Goal: Information Seeking & Learning: Learn about a topic

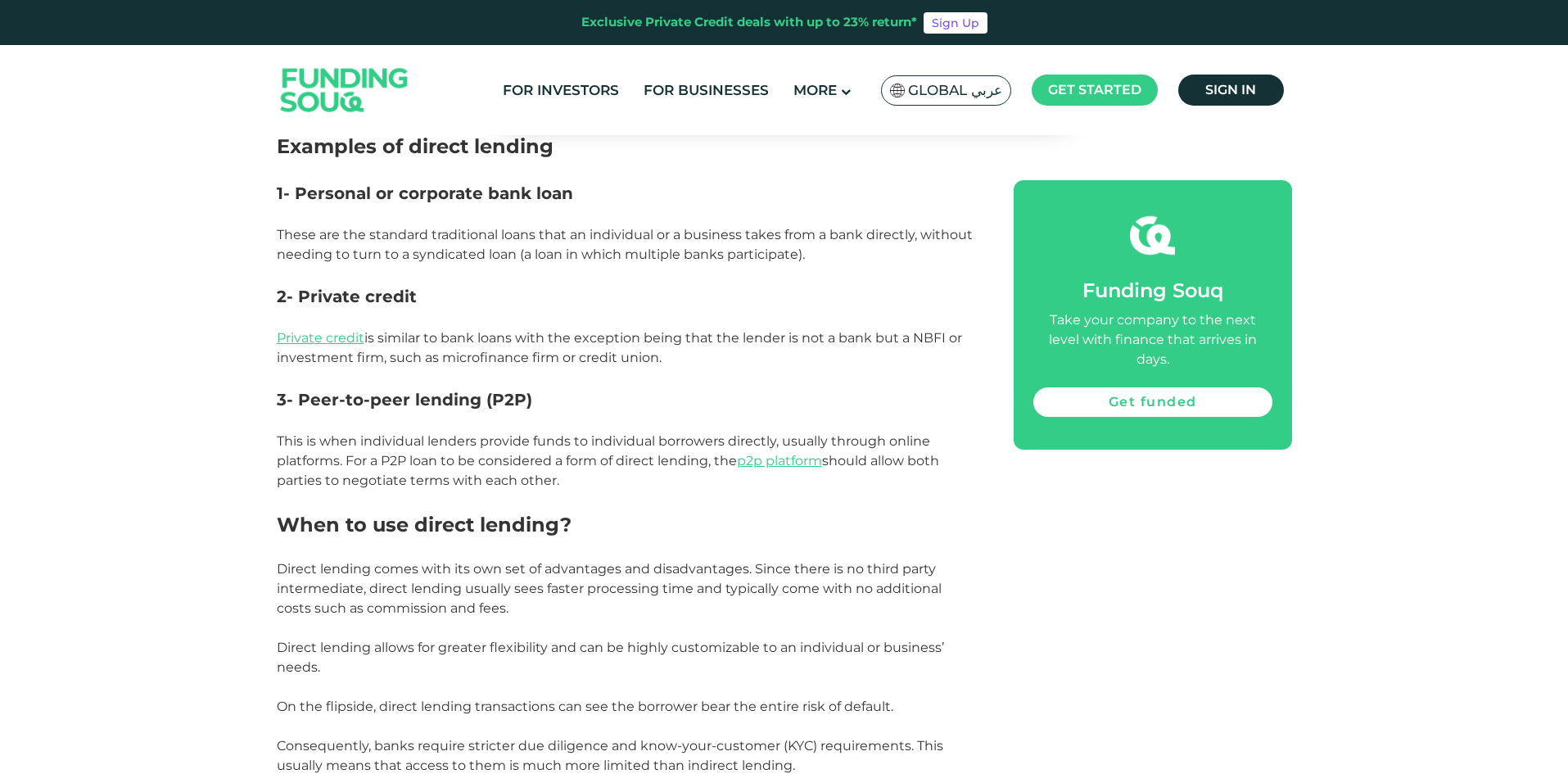
scroll to position [1310, 0]
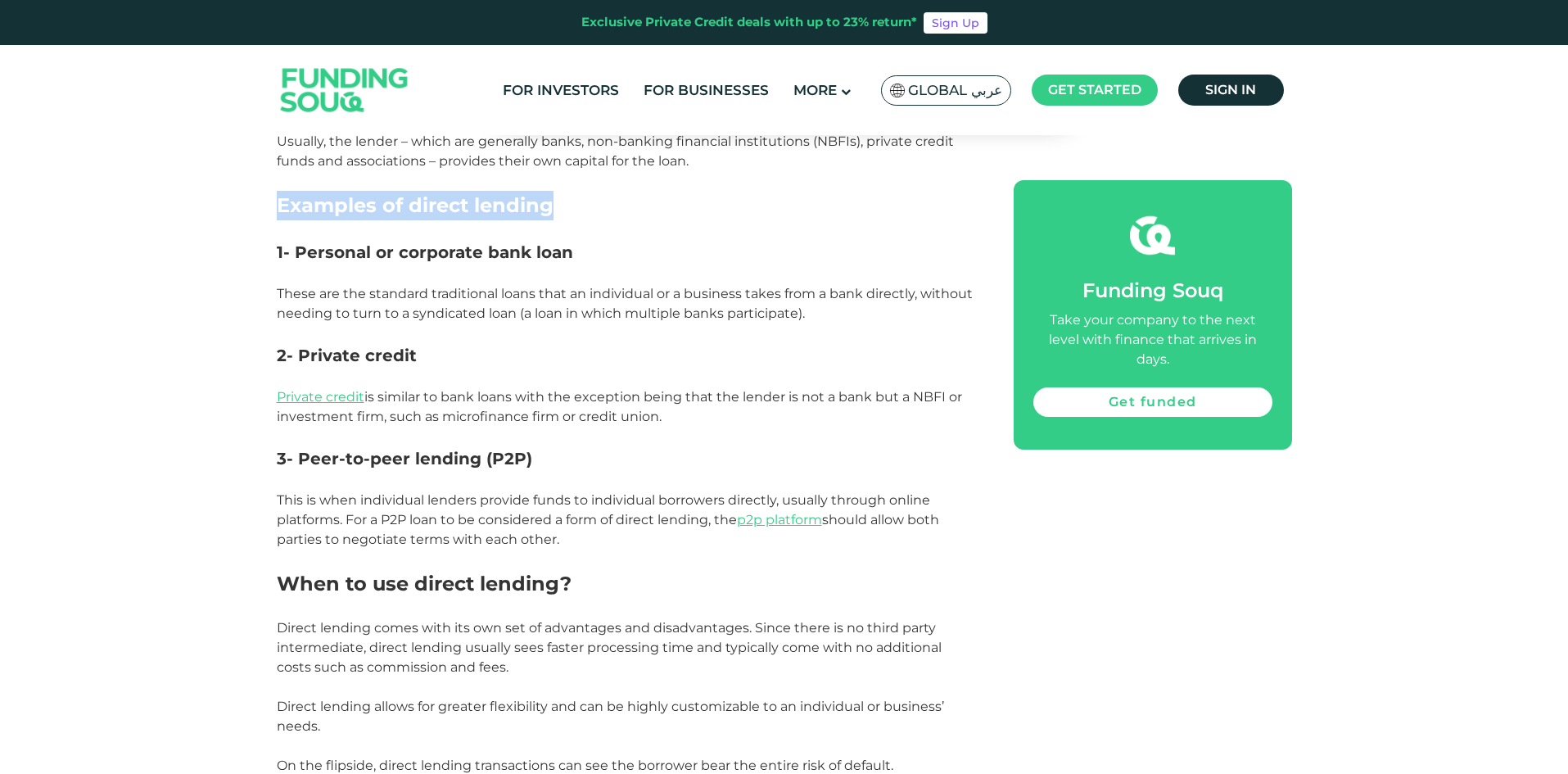
drag, startPoint x: 279, startPoint y: 210, endPoint x: 595, endPoint y: 217, distance: 316.1
click at [595, 217] on h2 "Examples of direct lending" at bounding box center [627, 206] width 700 height 30
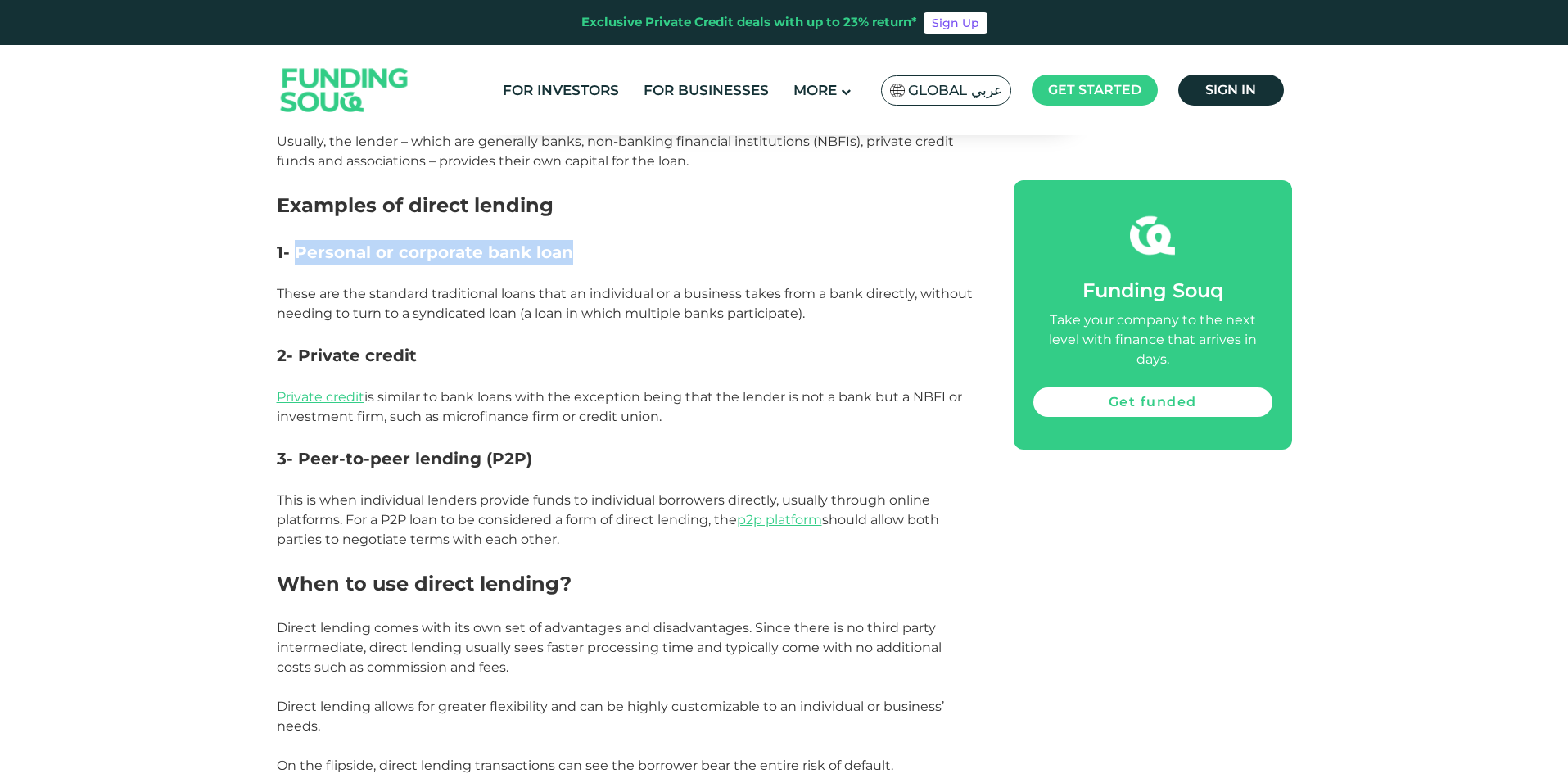
drag, startPoint x: 295, startPoint y: 253, endPoint x: 709, endPoint y: 252, distance: 414.0
click at [709, 252] on h3 "1- Personal or corporate bank loan" at bounding box center [627, 252] width 700 height 25
drag, startPoint x: 300, startPoint y: 350, endPoint x: 475, endPoint y: 357, distance: 175.1
click at [475, 357] on h3 "2- Private credit" at bounding box center [627, 356] width 700 height 25
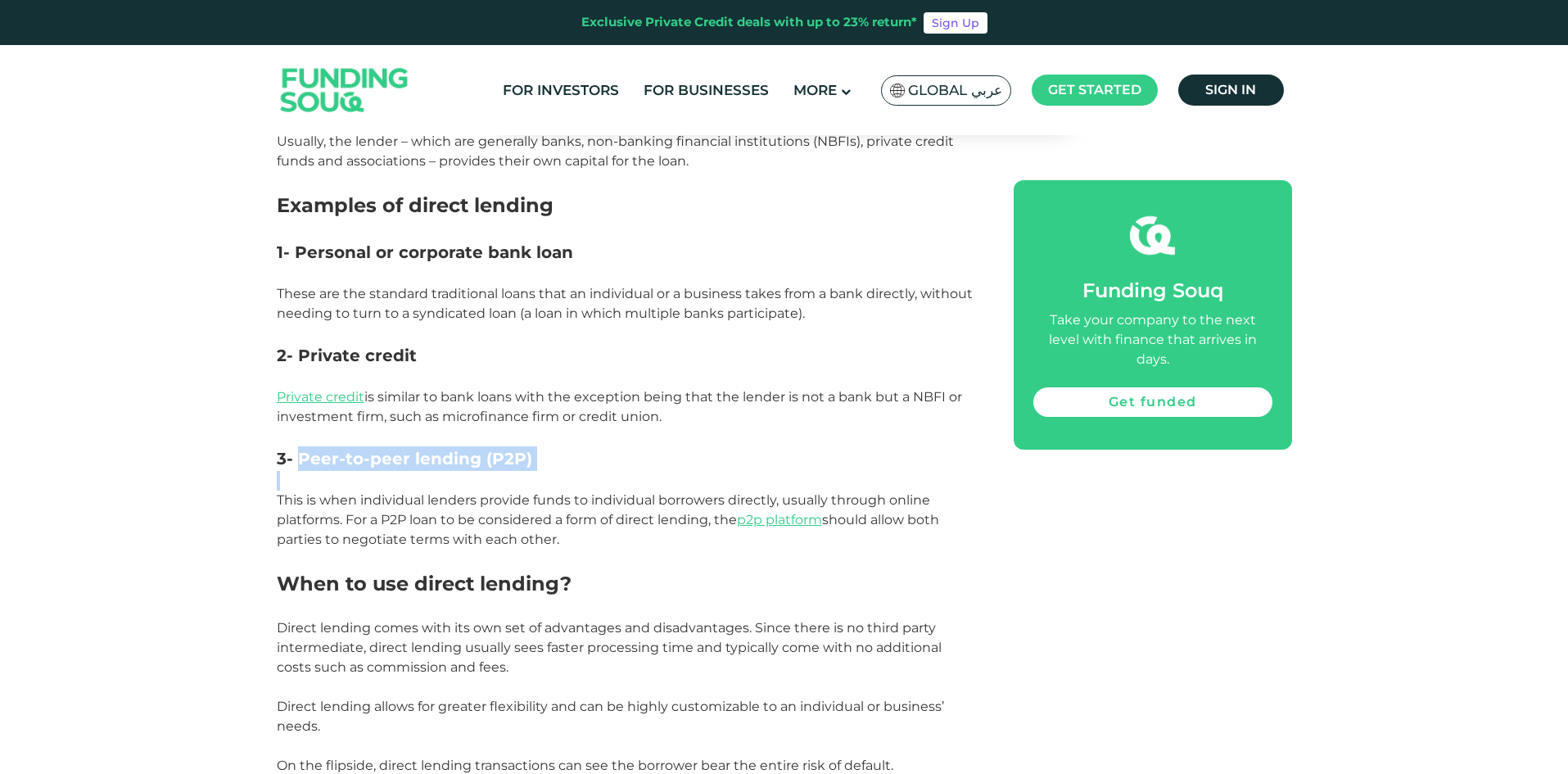
drag, startPoint x: 299, startPoint y: 462, endPoint x: 674, endPoint y: 481, distance: 375.5
click at [661, 467] on h3 "3- Peer-to-peer lending (P2P)" at bounding box center [627, 459] width 700 height 25
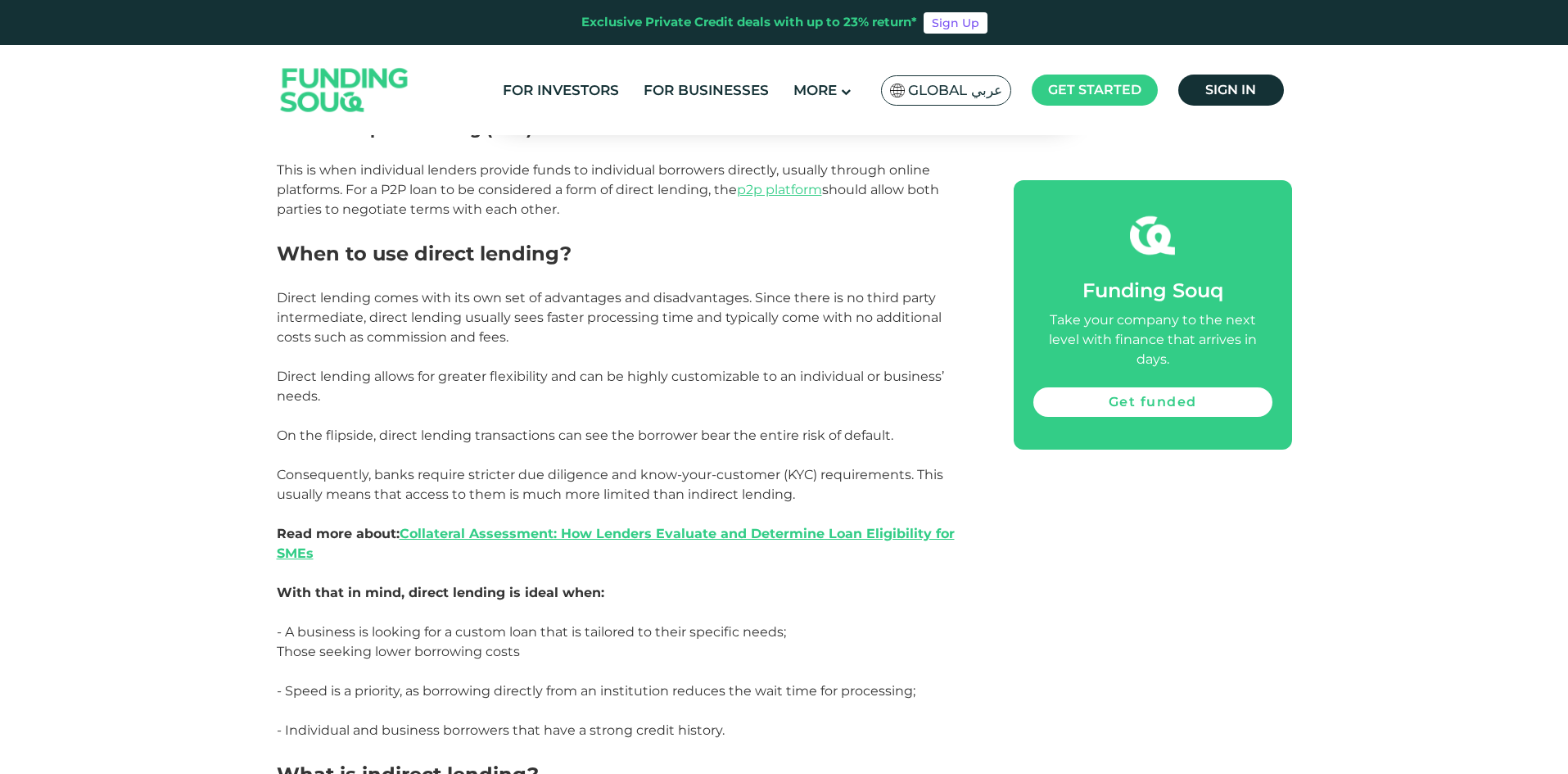
scroll to position [1638, 0]
